Goal: Information Seeking & Learning: Learn about a topic

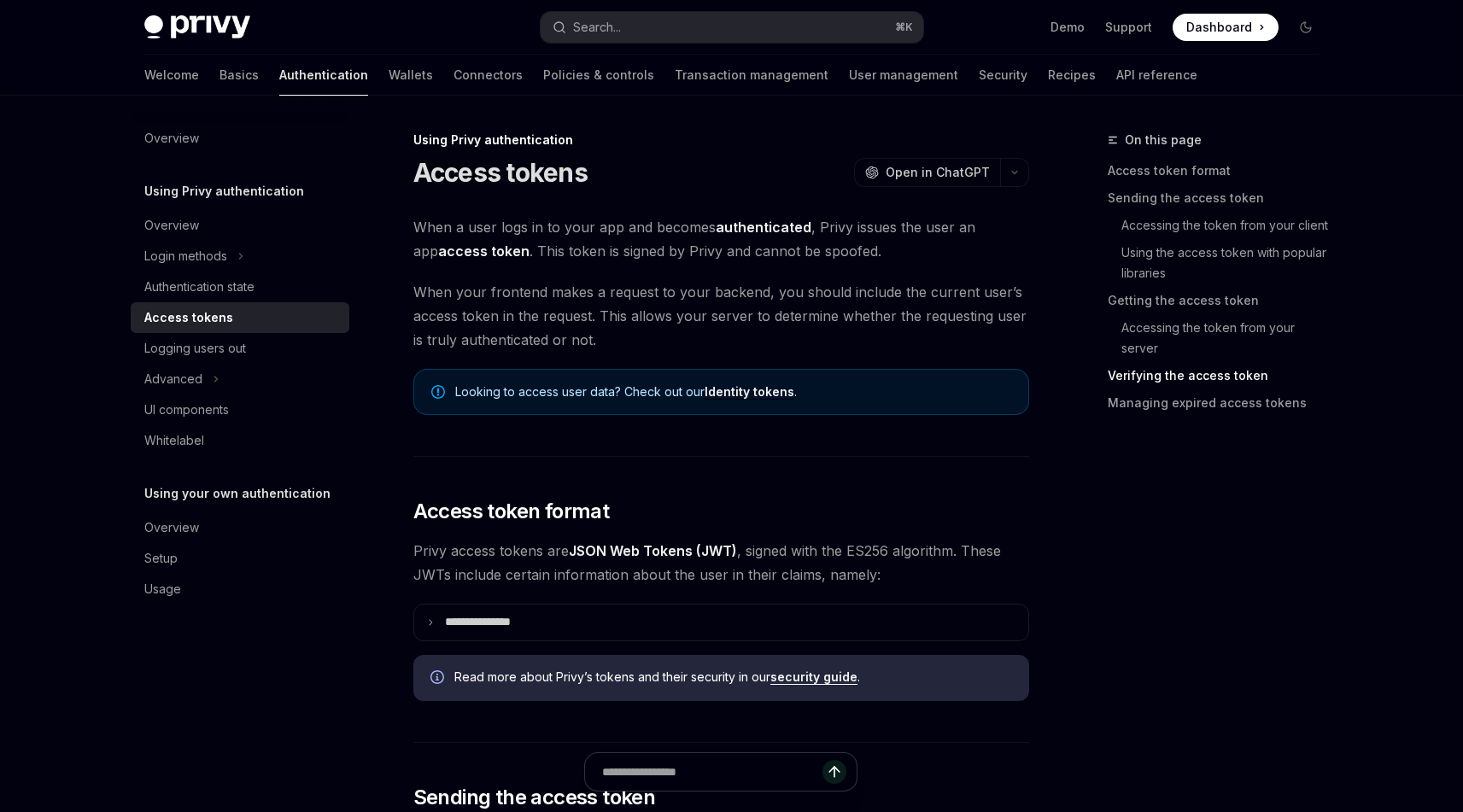
scroll to position [2655, 0]
